Goal: Check status: Check status

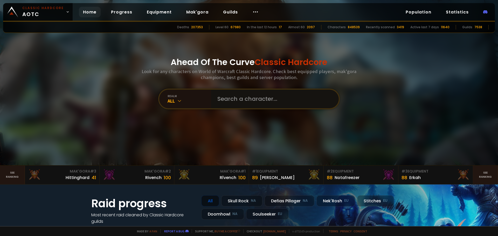
click at [246, 98] on input "text" at bounding box center [273, 99] width 118 height 19
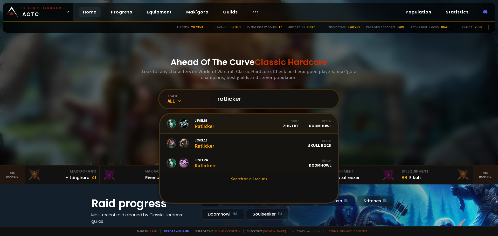
type input "ratlicker"
click at [209, 124] on div "Level 53 Ratlicker" at bounding box center [205, 123] width 20 height 11
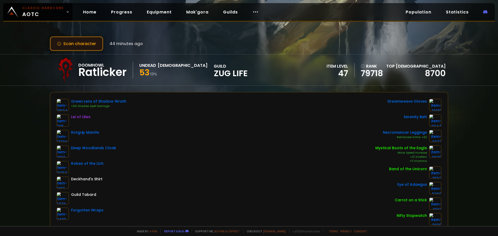
click at [82, 38] on button "Scan character" at bounding box center [76, 43] width 53 height 15
click at [72, 44] on button "Scan character" at bounding box center [76, 43] width 53 height 15
